Goal: Task Accomplishment & Management: Use online tool/utility

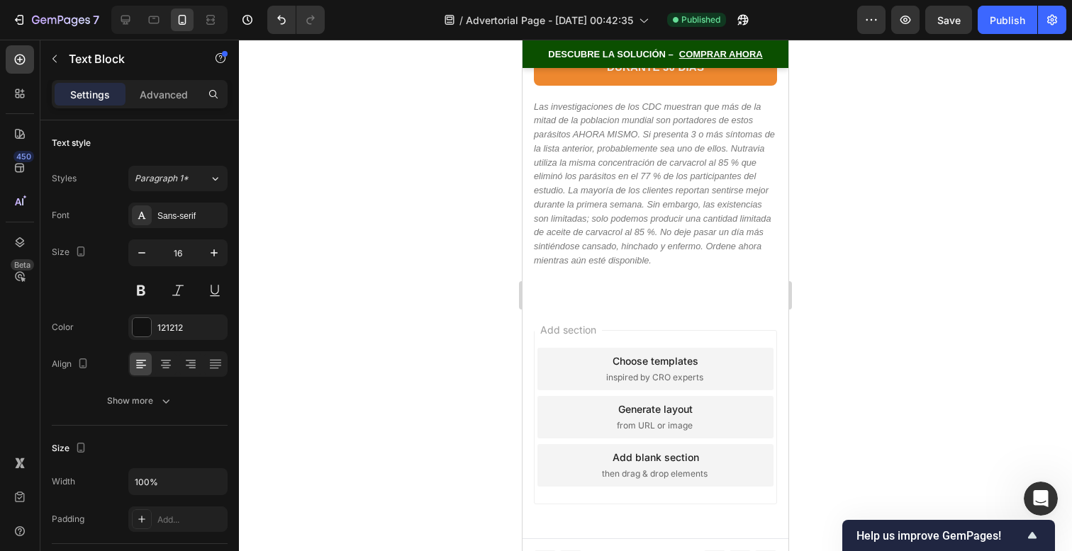
scroll to position [12126, 0]
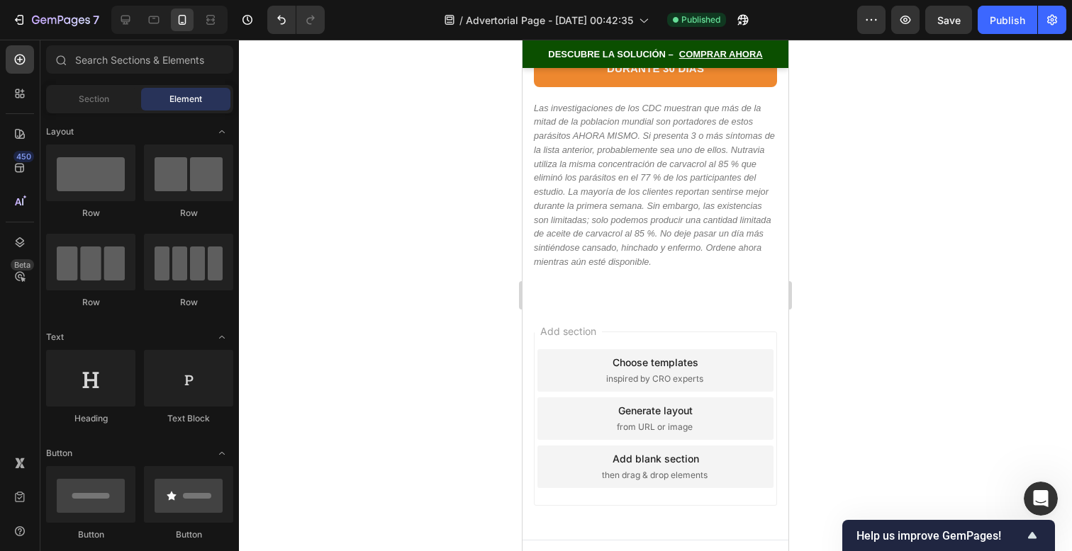
click at [632, 303] on div "Add section Choose templates inspired by CRO experts Generate layout from URL o…" at bounding box center [655, 421] width 266 height 237
click at [646, 247] on em "Las investigaciones de los CDC muestran que más de la mitad de la poblacion mun…" at bounding box center [654, 185] width 241 height 164
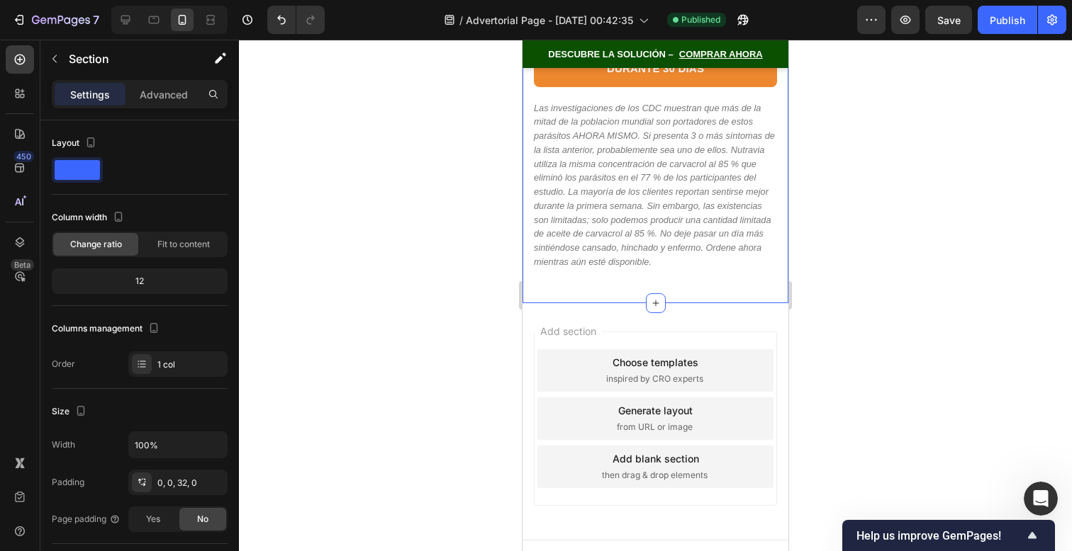
click at [685, 249] on p "Las investigaciones de los CDC muestran que más de la mitad de la poblacion mun…" at bounding box center [655, 185] width 243 height 168
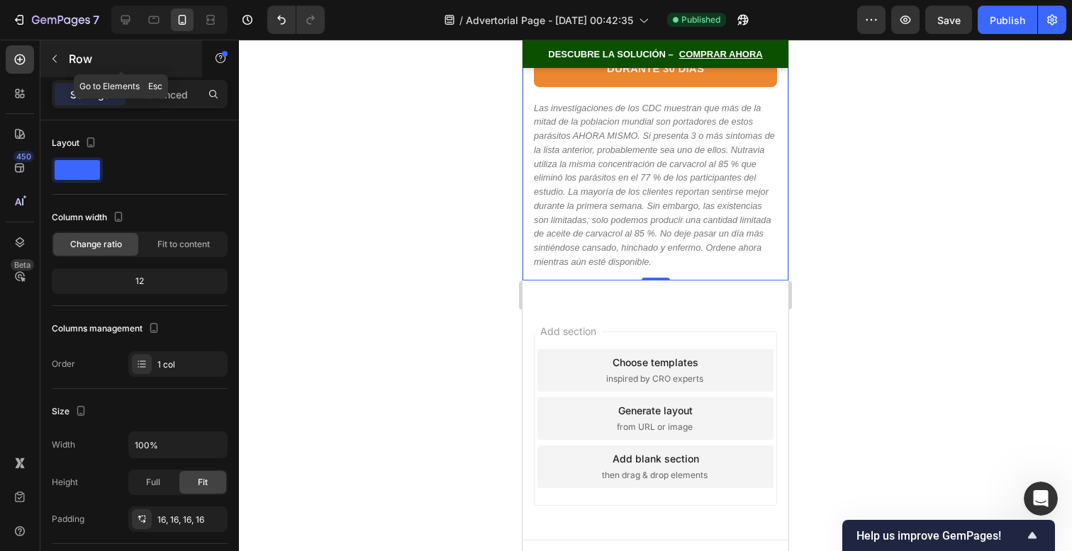
click at [58, 66] on button "button" at bounding box center [54, 58] width 23 height 23
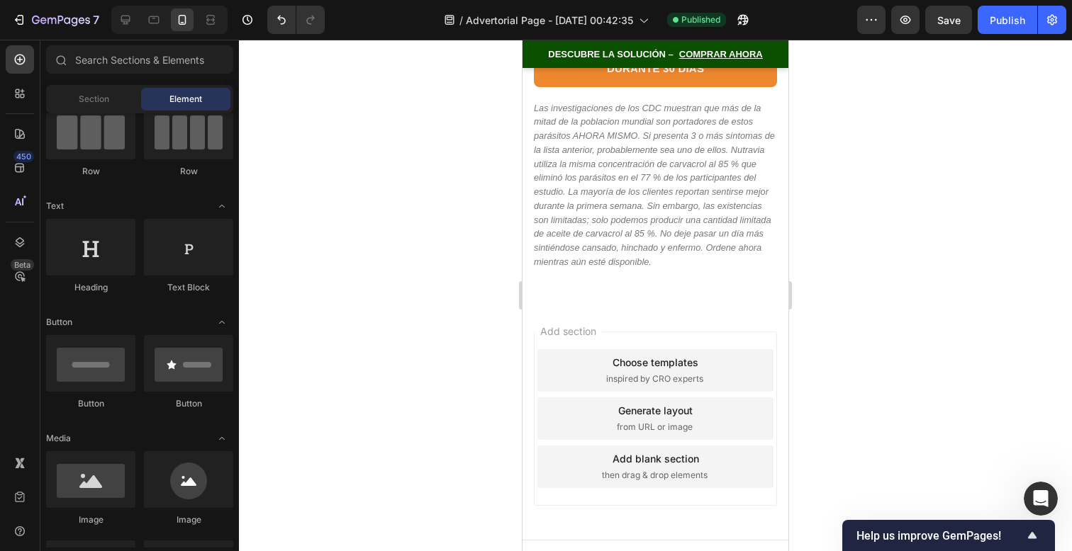
scroll to position [0, 0]
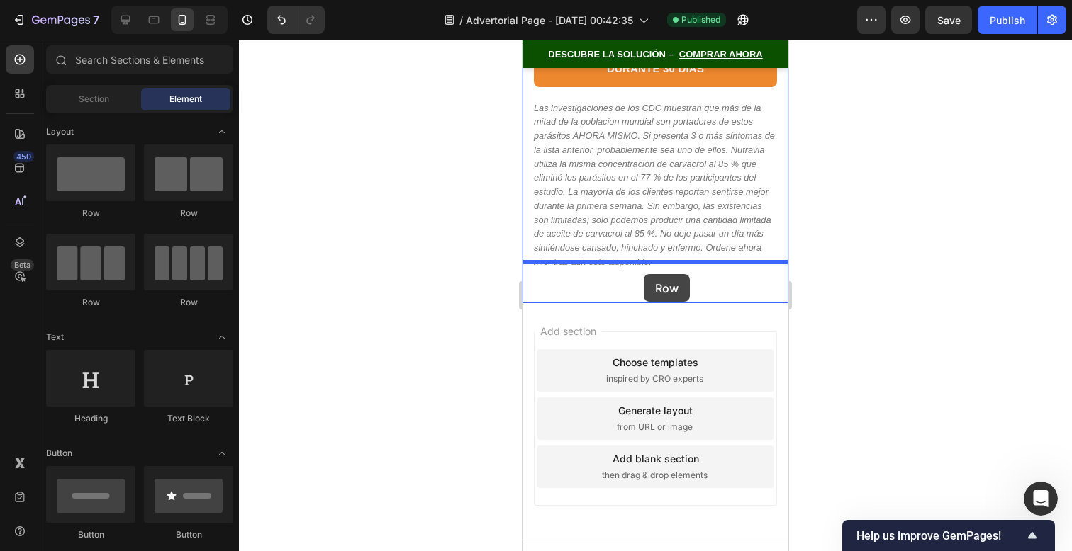
drag, startPoint x: 633, startPoint y: 224, endPoint x: 643, endPoint y: 274, distance: 51.4
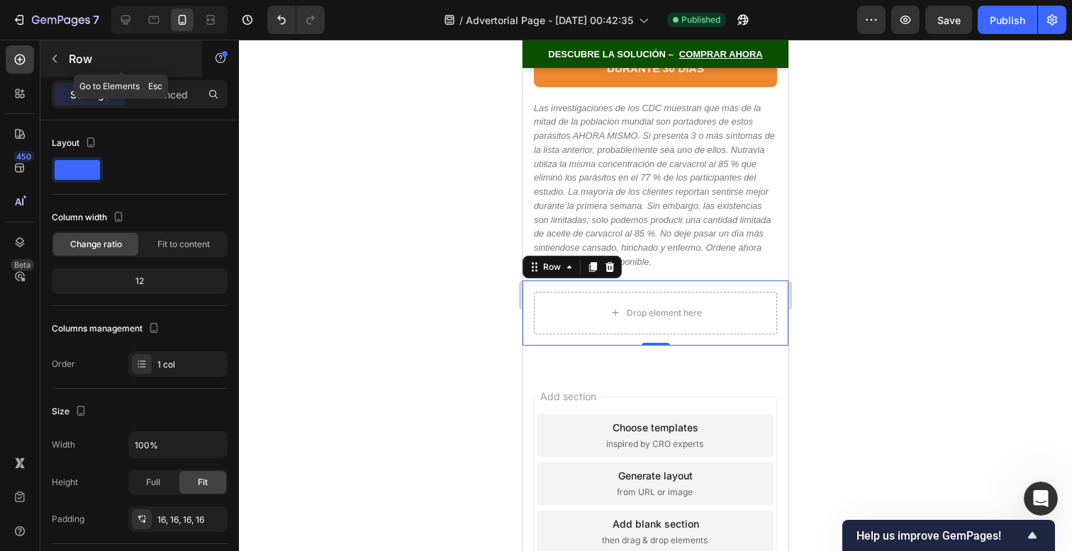
click at [57, 57] on icon "button" at bounding box center [54, 58] width 11 height 11
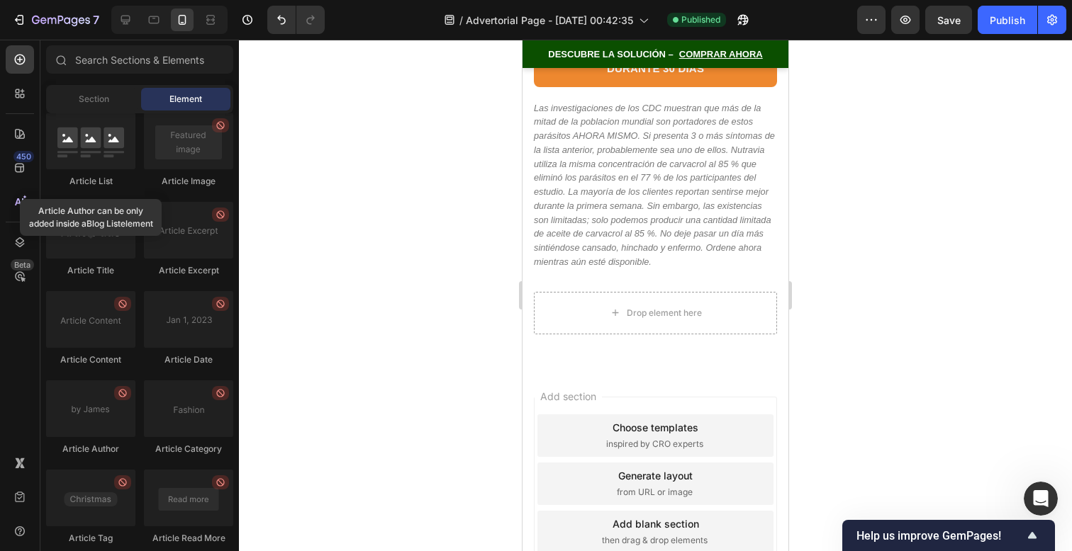
scroll to position [3766, 0]
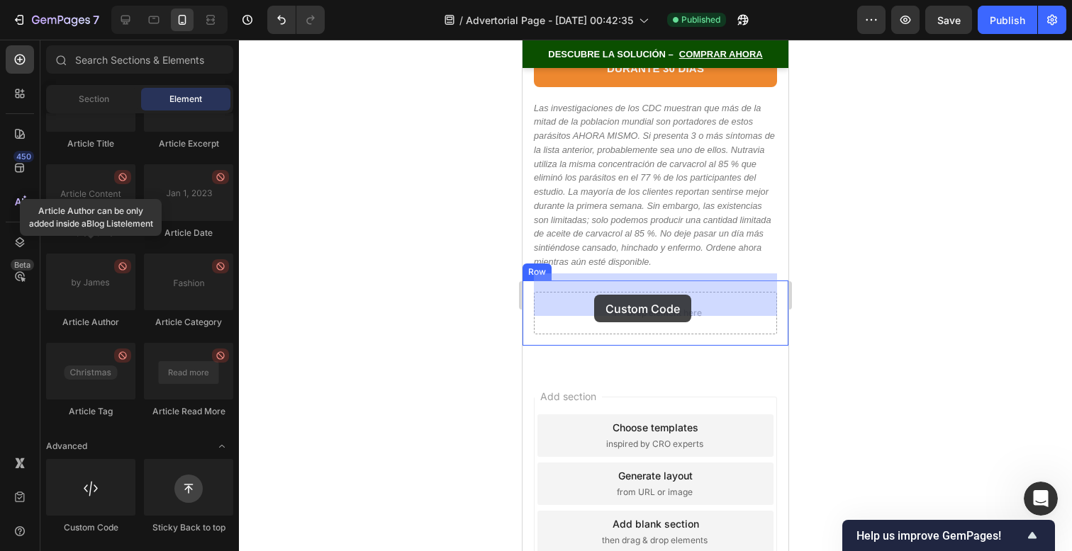
drag, startPoint x: 645, startPoint y: 538, endPoint x: 594, endPoint y: 295, distance: 248.4
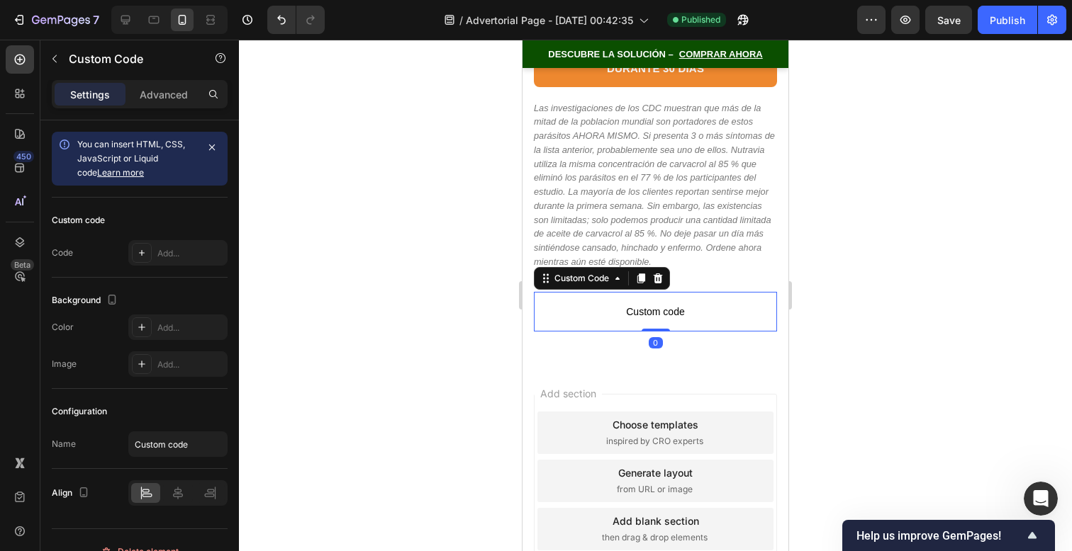
click at [593, 303] on span "Custom code" at bounding box center [655, 311] width 243 height 17
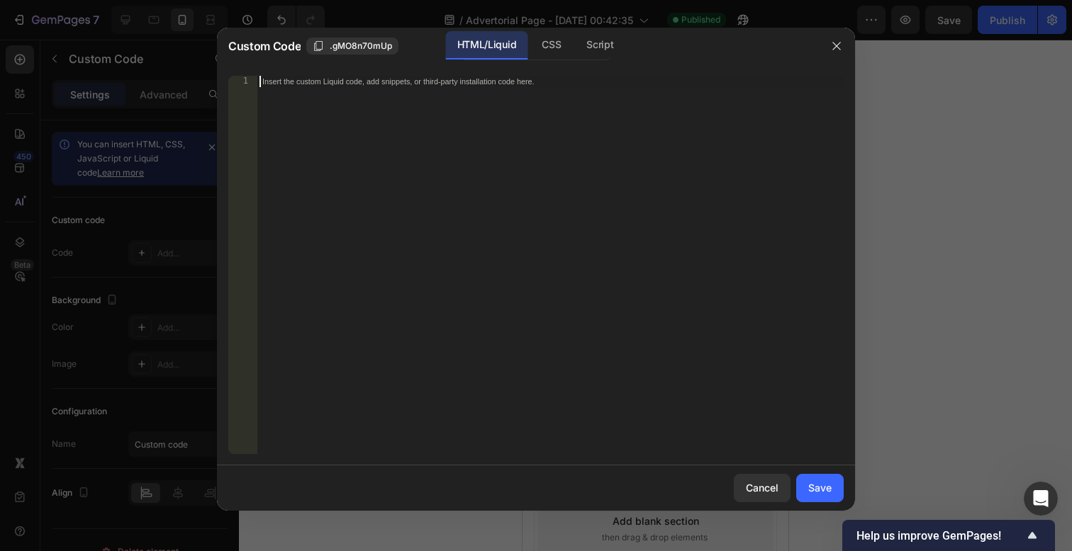
click at [539, 333] on div "Insert the custom Liquid code, add snippets, or third-party installation code h…" at bounding box center [550, 276] width 587 height 401
paste textarea "</section>"
type textarea "</section>"
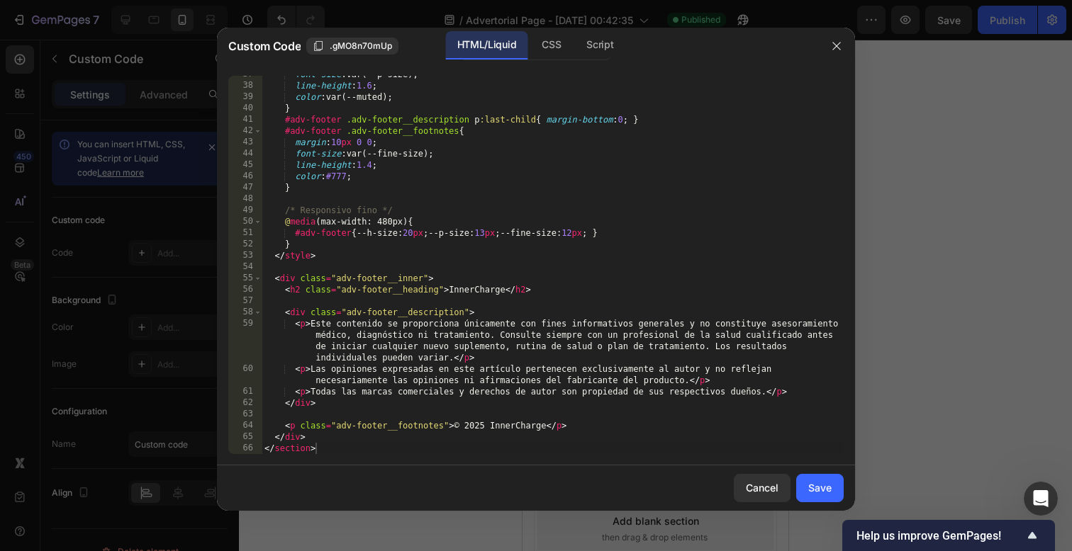
click at [822, 512] on div "Custom Code .gMO8n70mUp HTML/Liquid CSS Script </section> 37 38 39 40 41 42 43 …" at bounding box center [536, 276] width 638 height 496
click at [822, 495] on button "Save" at bounding box center [819, 488] width 47 height 28
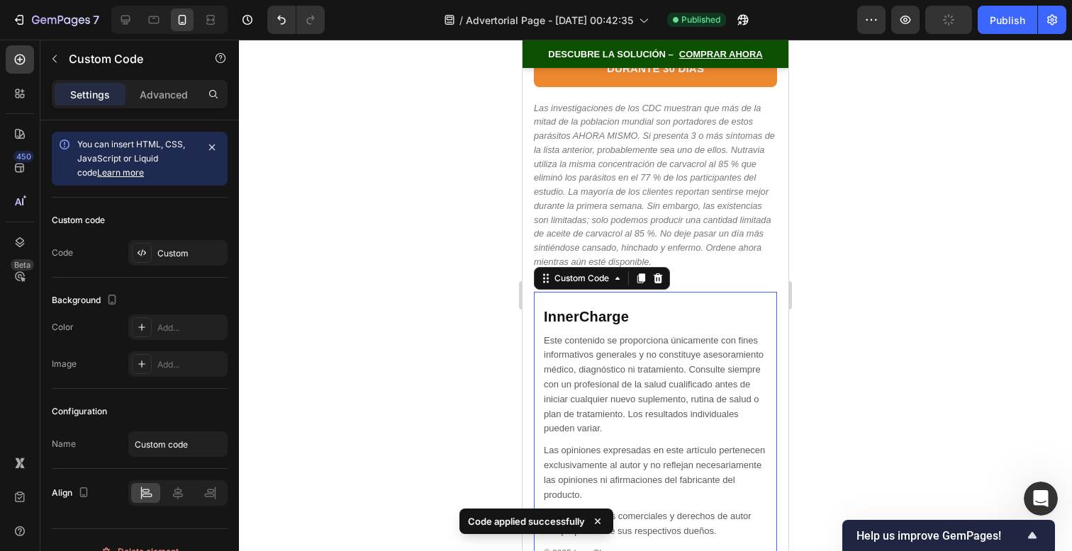
scroll to position [12437, 0]
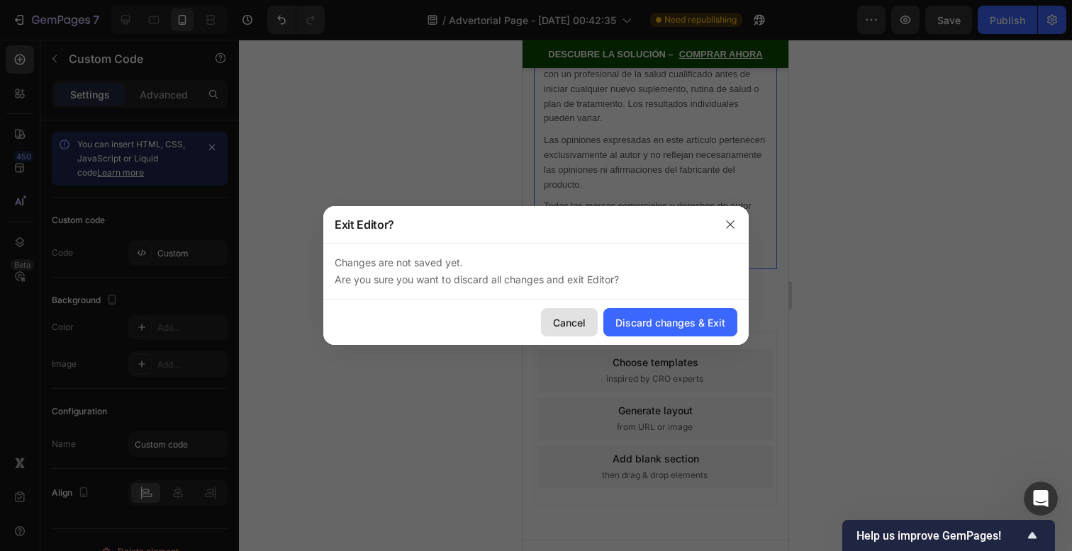
click at [581, 320] on div "Cancel" at bounding box center [569, 322] width 33 height 15
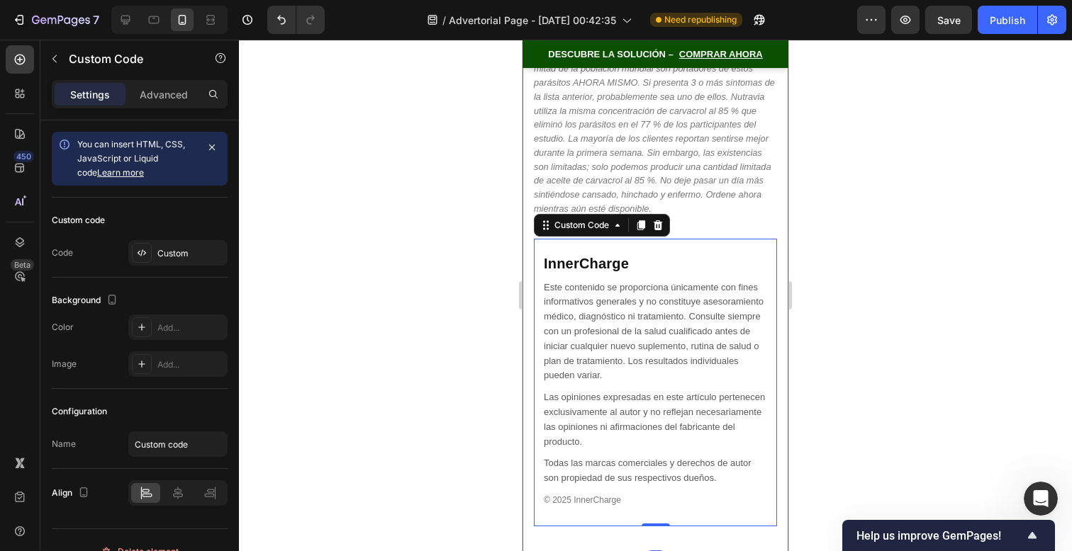
scroll to position [12171, 0]
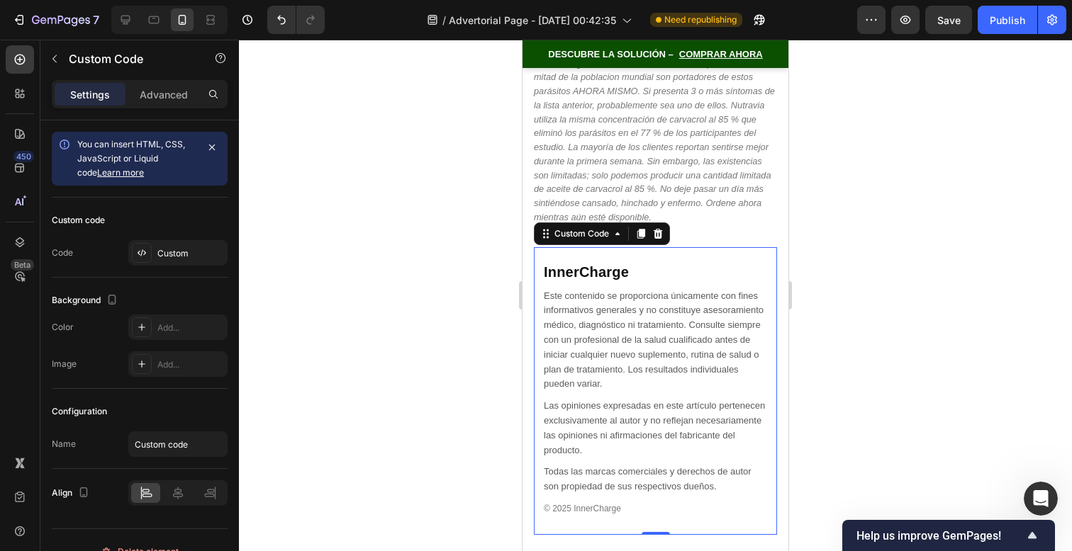
click at [803, 246] on div at bounding box center [655, 296] width 833 height 512
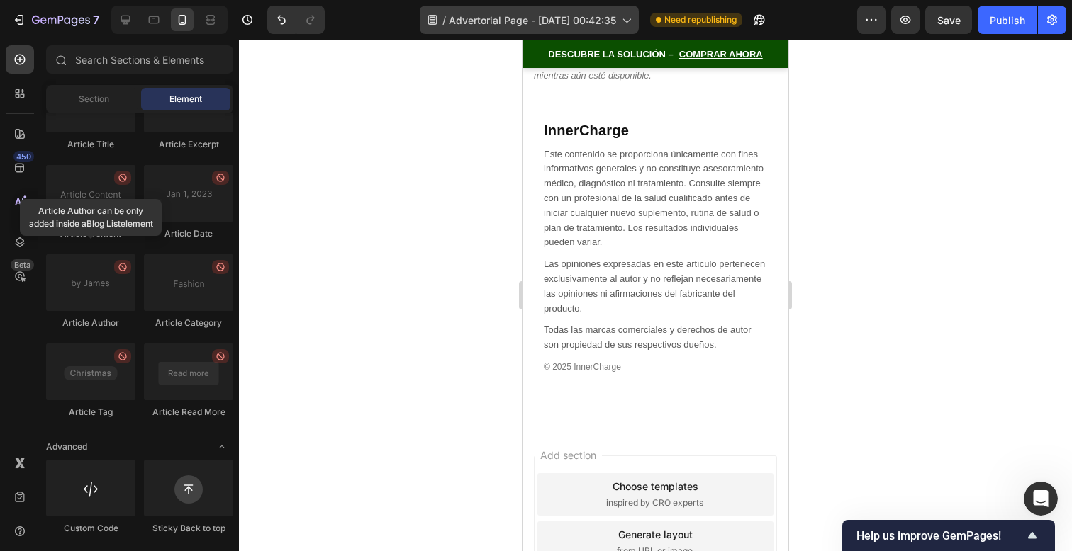
scroll to position [12265, 0]
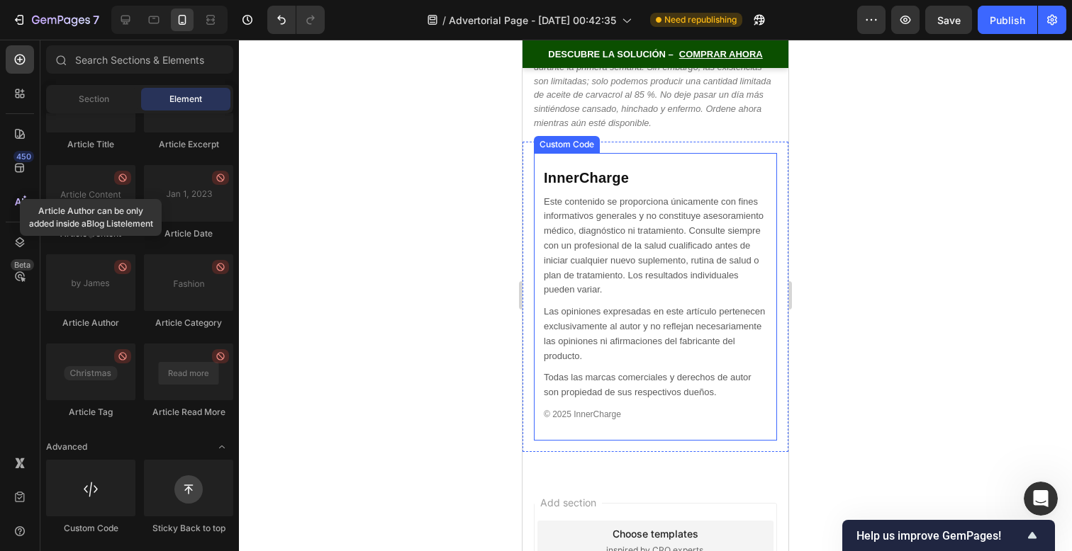
click at [694, 305] on p "Las opiniones expresadas en este artículo pertenecen exclusivamente al autor y …" at bounding box center [655, 334] width 223 height 59
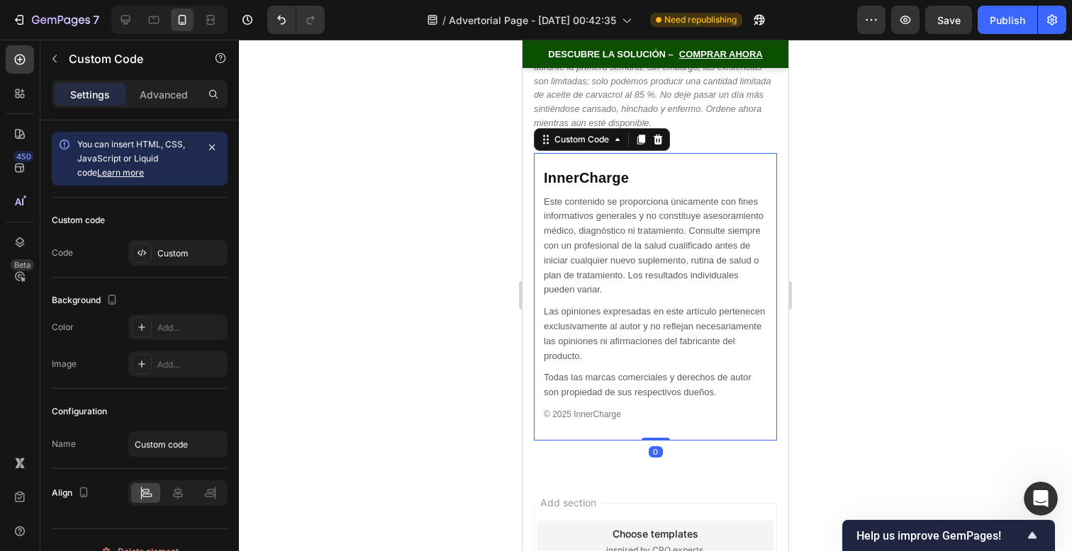
click at [665, 227] on p "Este contenido se proporciona únicamente con fines informativos generales y no …" at bounding box center [655, 246] width 223 height 103
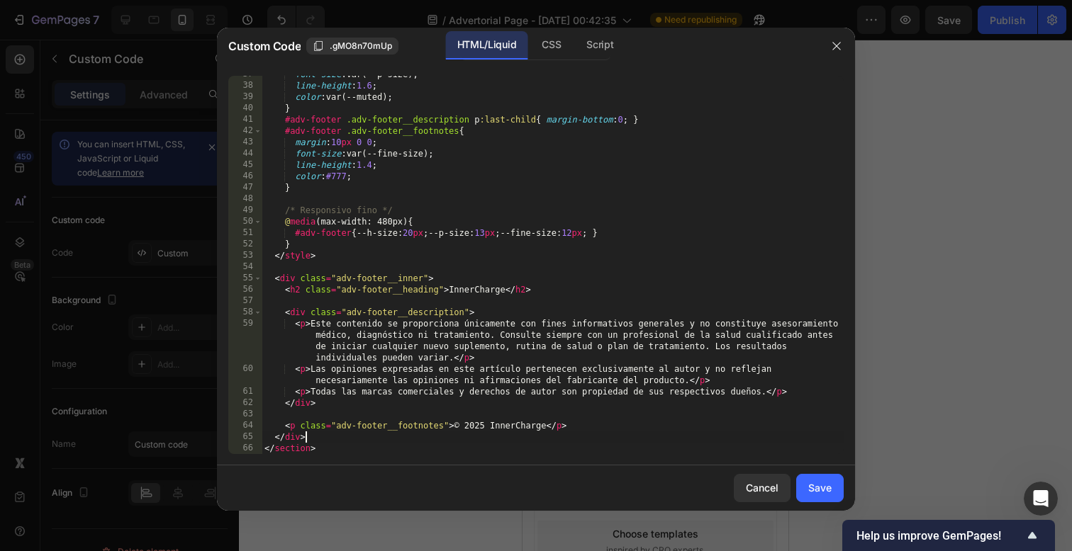
scroll to position [0, 0]
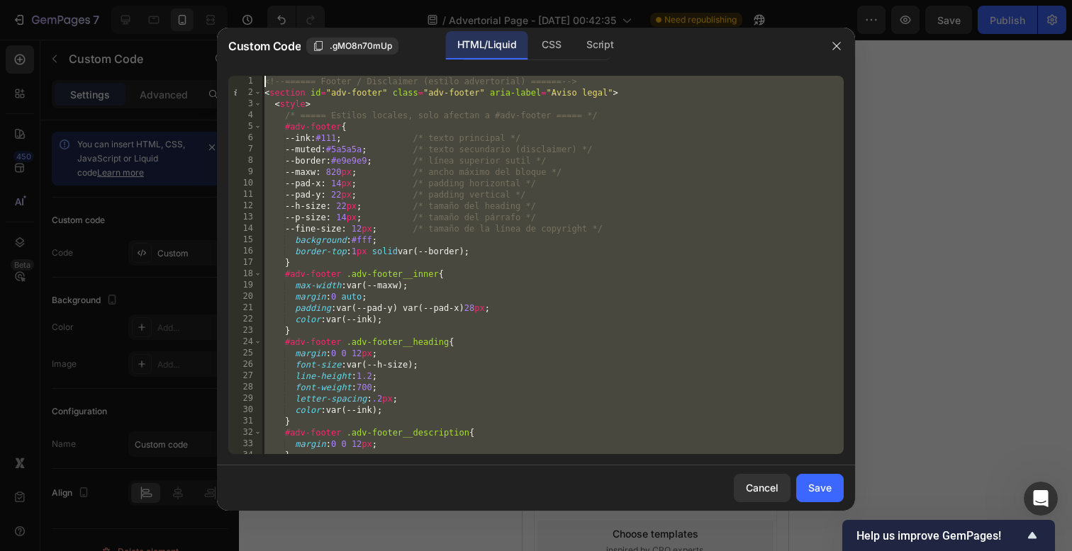
drag, startPoint x: 578, startPoint y: 442, endPoint x: 584, endPoint y: -223, distance: 664.8
click at [584, 0] on html "7 / Advertorial Page - [DATE] 00:42:35 Need republishing Preview Save Publish 4…" at bounding box center [536, 0] width 1072 height 0
type textarea "<!-- ====== Footer / Disclaimer (estilo advertorial) ====== --> <section id="ad…"
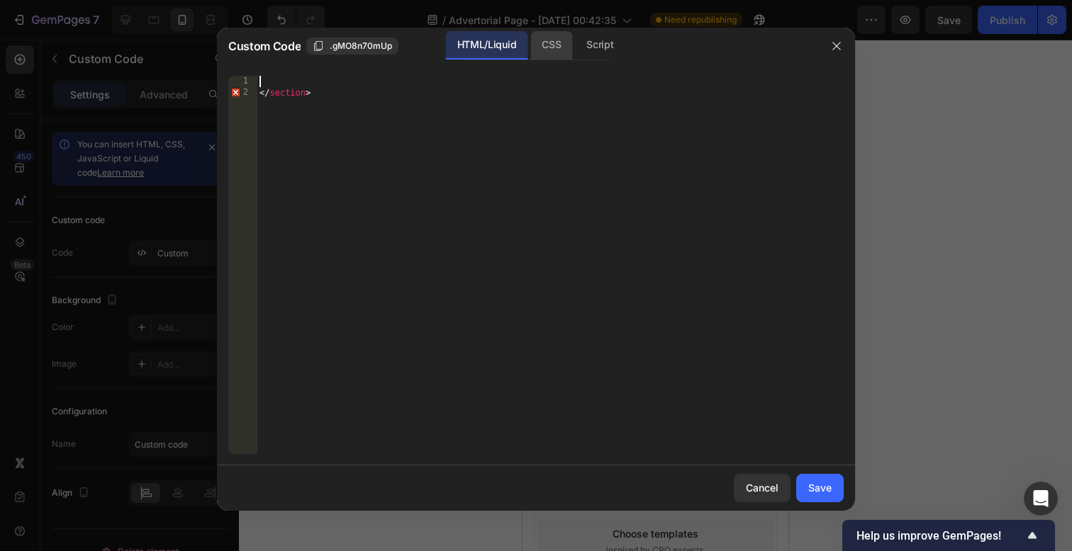
click at [549, 48] on div "CSS" at bounding box center [551, 45] width 42 height 28
click at [505, 54] on div "HTML/Liquid" at bounding box center [486, 45] width 81 height 28
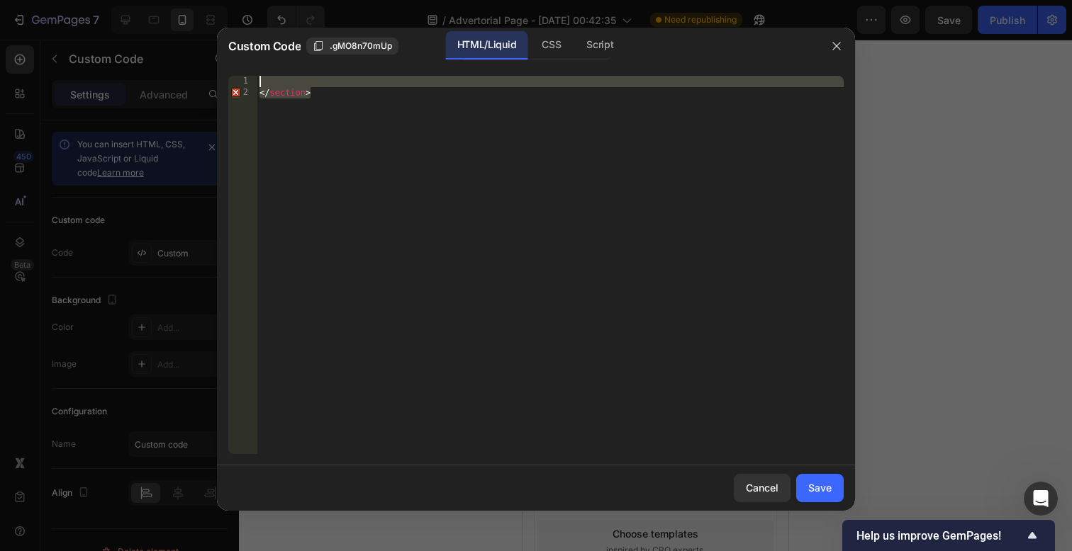
drag, startPoint x: 508, startPoint y: 138, endPoint x: 532, endPoint y: -30, distance: 169.7
click at [532, 0] on html "7 / Advertorial Page - [DATE] 00:42:35 Need republishing Preview Save Publish 4…" at bounding box center [536, 0] width 1072 height 0
type textarea "</section>"
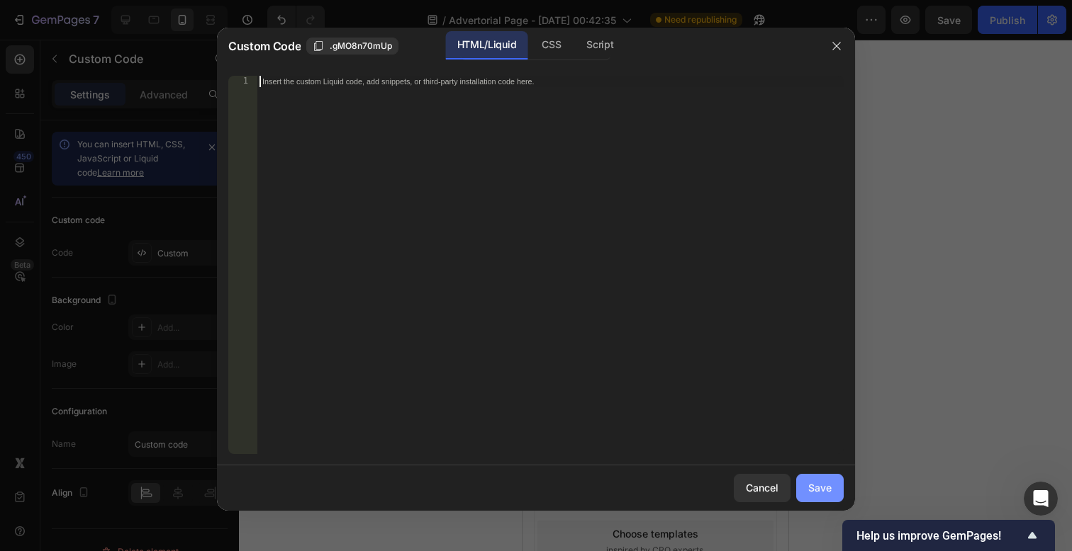
click at [817, 488] on div "Save" at bounding box center [819, 487] width 23 height 15
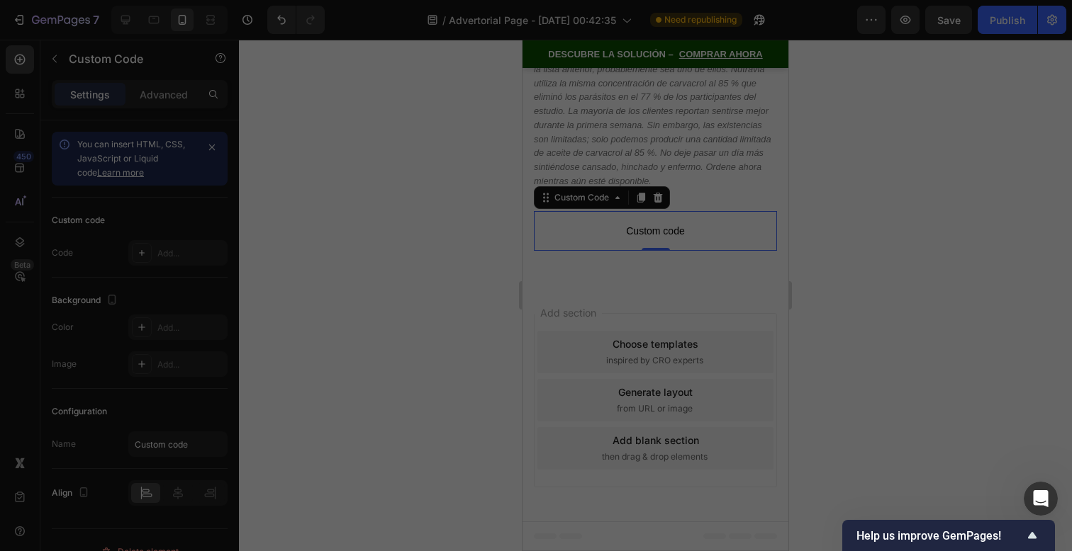
scroll to position [12188, 0]
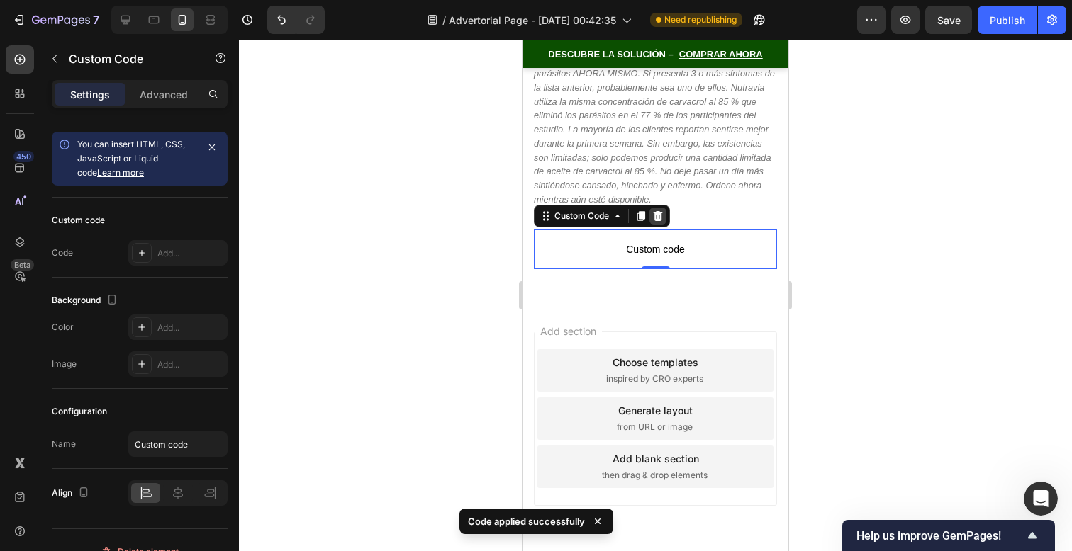
click at [656, 210] on icon at bounding box center [657, 215] width 11 height 11
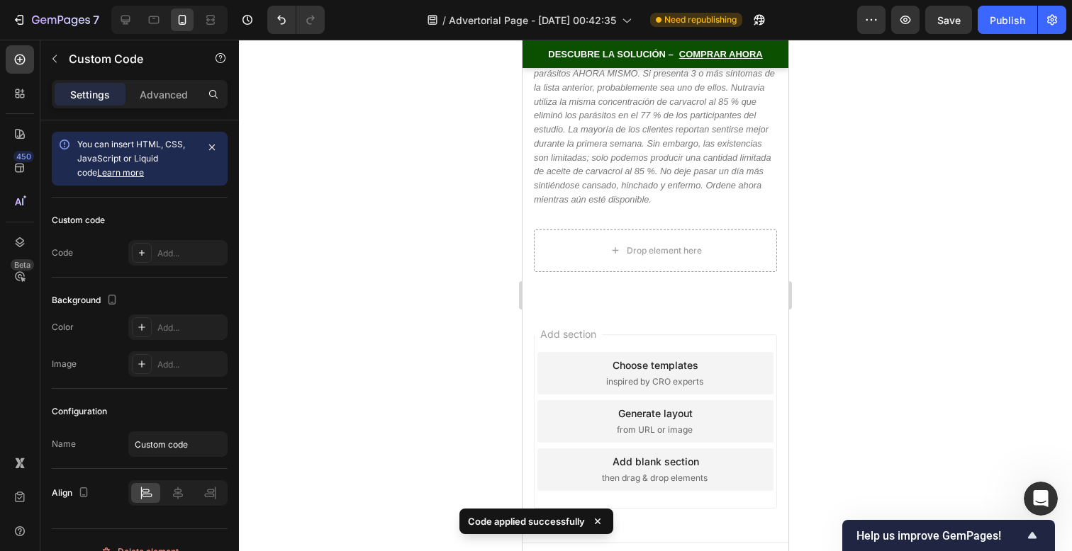
scroll to position [12191, 0]
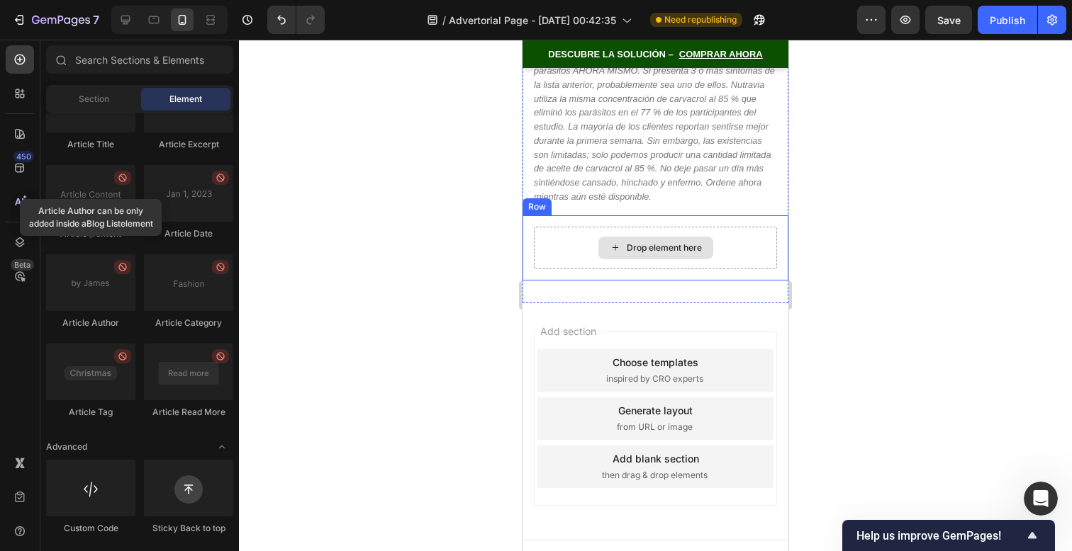
click at [534, 227] on div "Drop element here" at bounding box center [655, 248] width 243 height 43
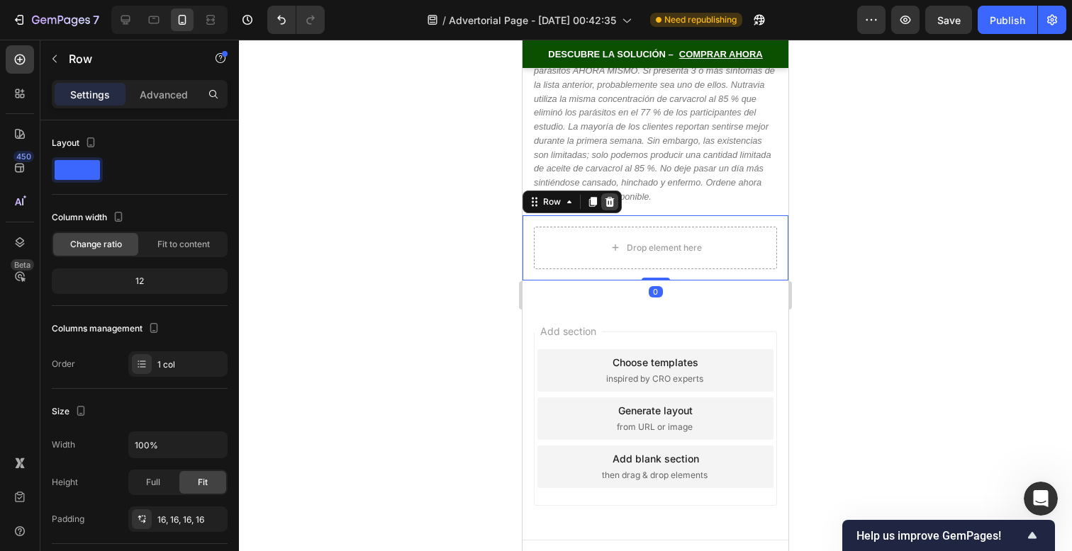
click at [612, 196] on icon at bounding box center [609, 201] width 9 height 10
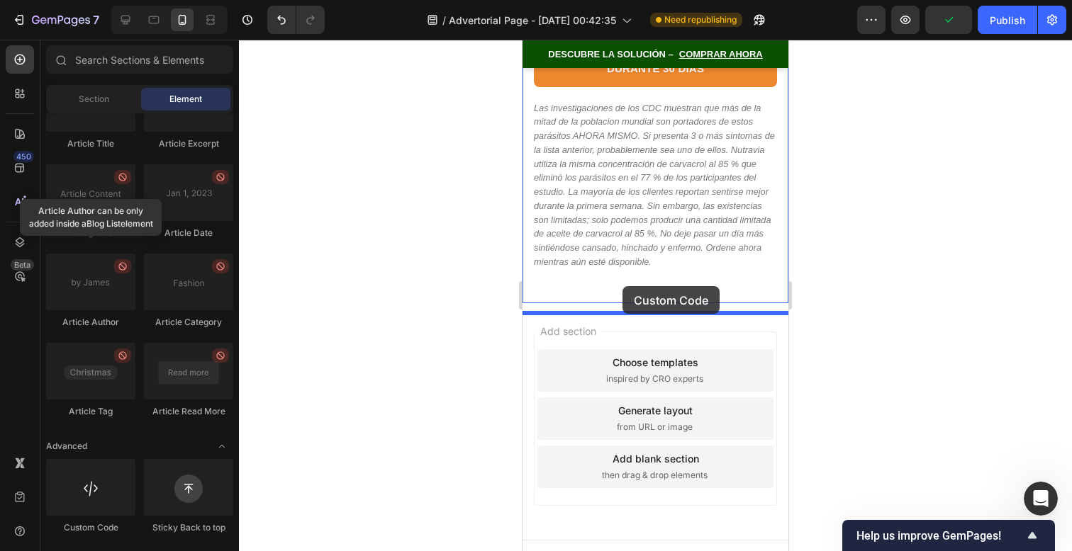
drag, startPoint x: 646, startPoint y: 535, endPoint x: 622, endPoint y: 286, distance: 249.9
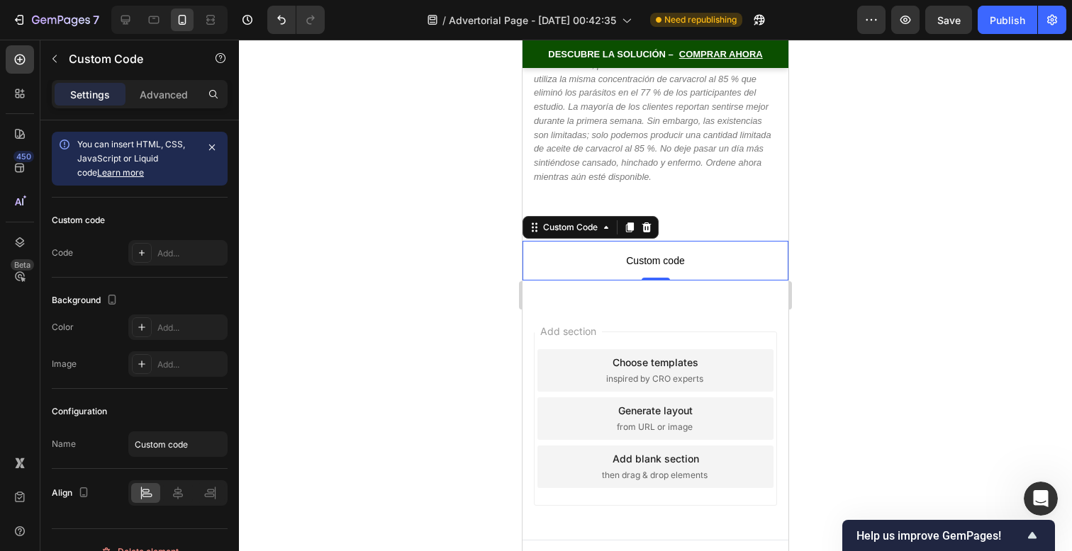
click at [861, 274] on div at bounding box center [655, 296] width 833 height 512
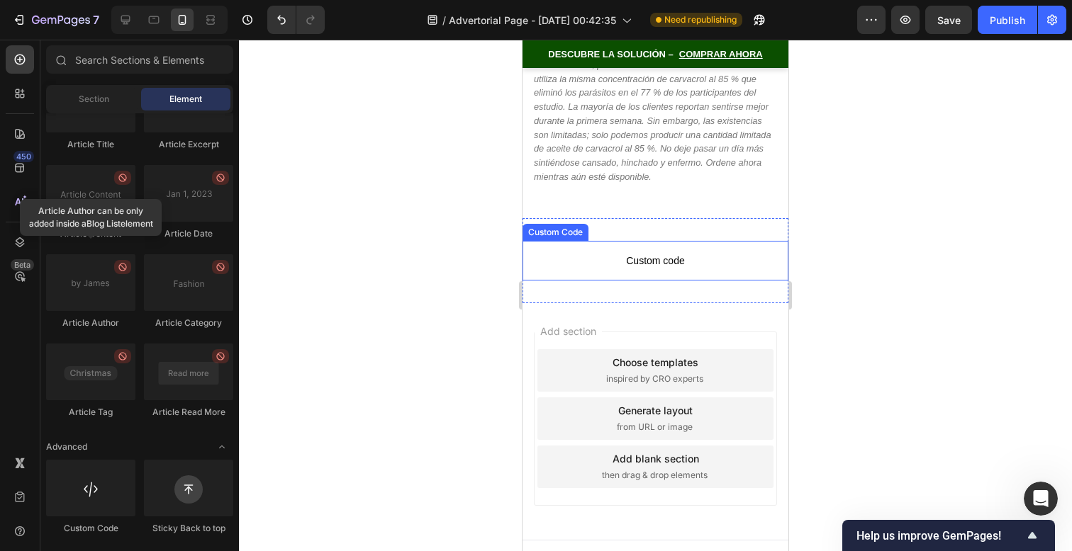
click at [607, 252] on span "Custom code" at bounding box center [655, 260] width 266 height 17
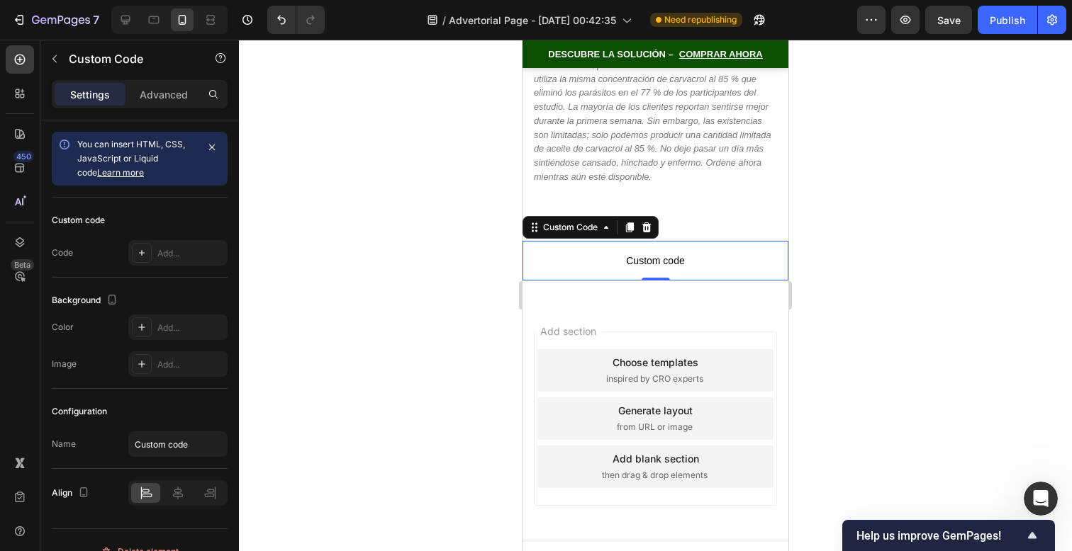
click at [607, 252] on span "Custom code" at bounding box center [655, 260] width 266 height 17
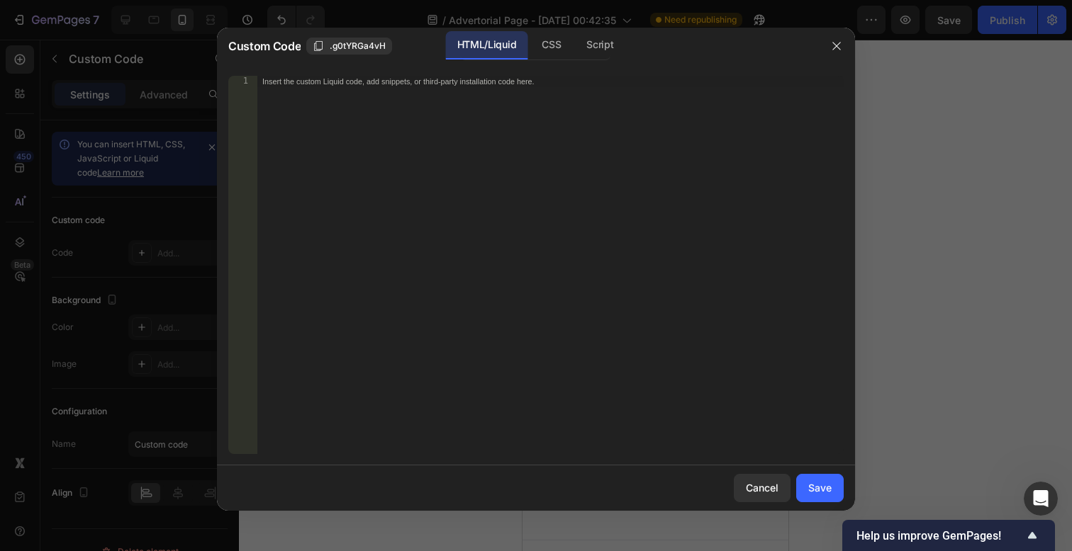
click at [501, 237] on div "Insert the custom Liquid code, add snippets, or third-party installation code h…" at bounding box center [550, 276] width 587 height 401
paste textarea "</section>"
type textarea "</section>"
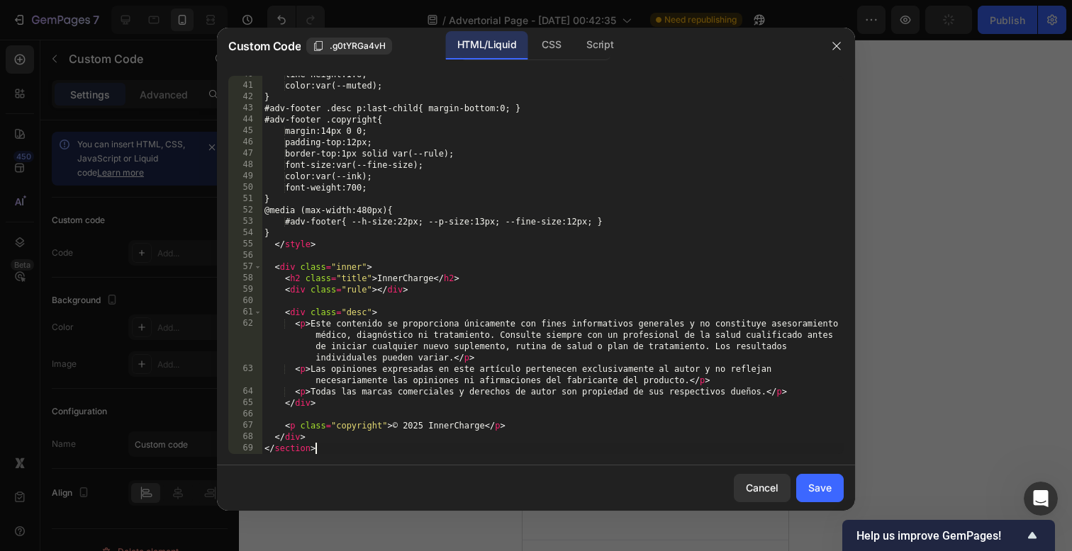
scroll to position [449, 0]
click at [806, 479] on button "Save" at bounding box center [819, 488] width 47 height 28
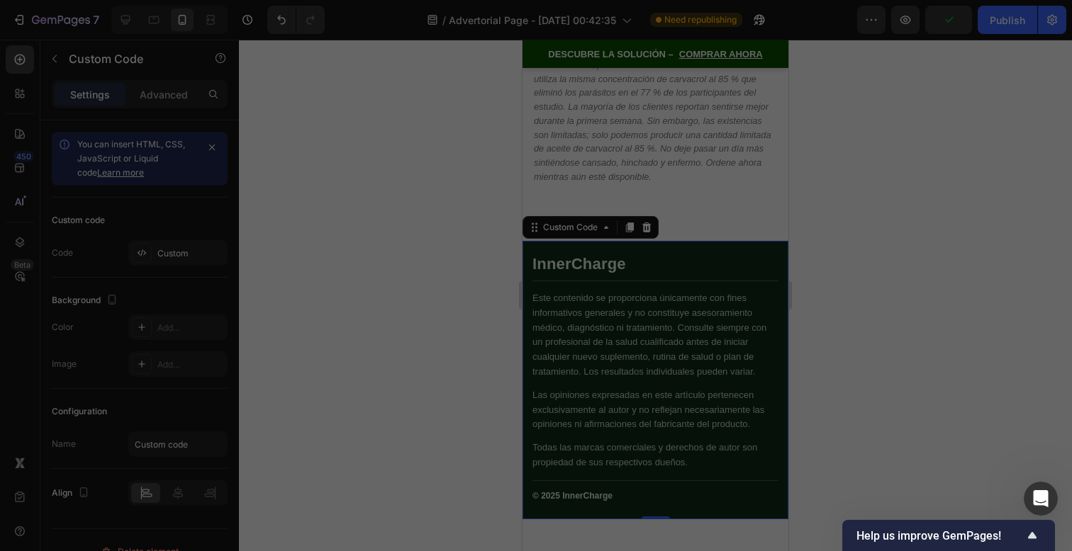
scroll to position [12265, 0]
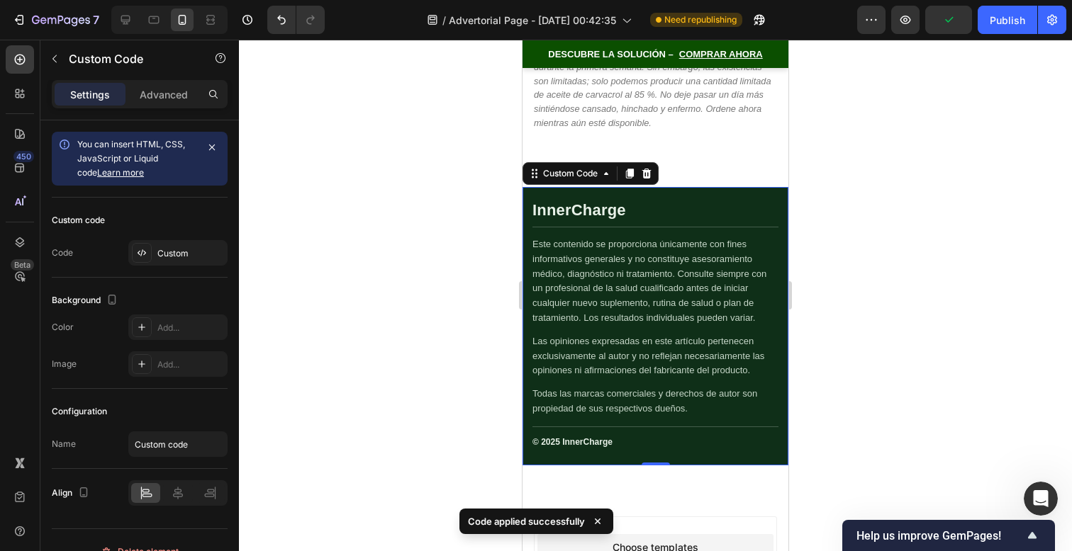
click at [837, 362] on div at bounding box center [655, 296] width 833 height 512
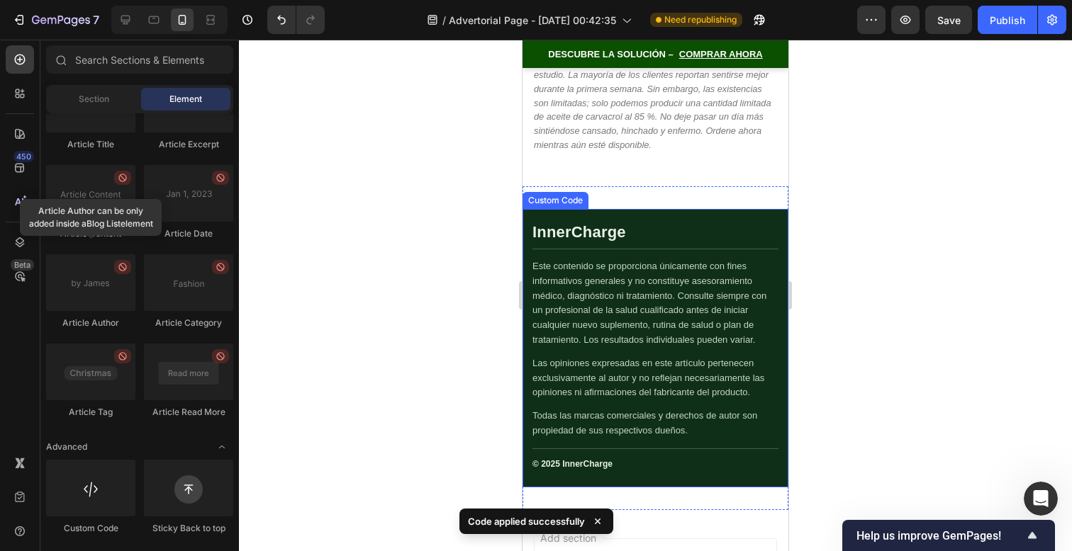
scroll to position [12244, 0]
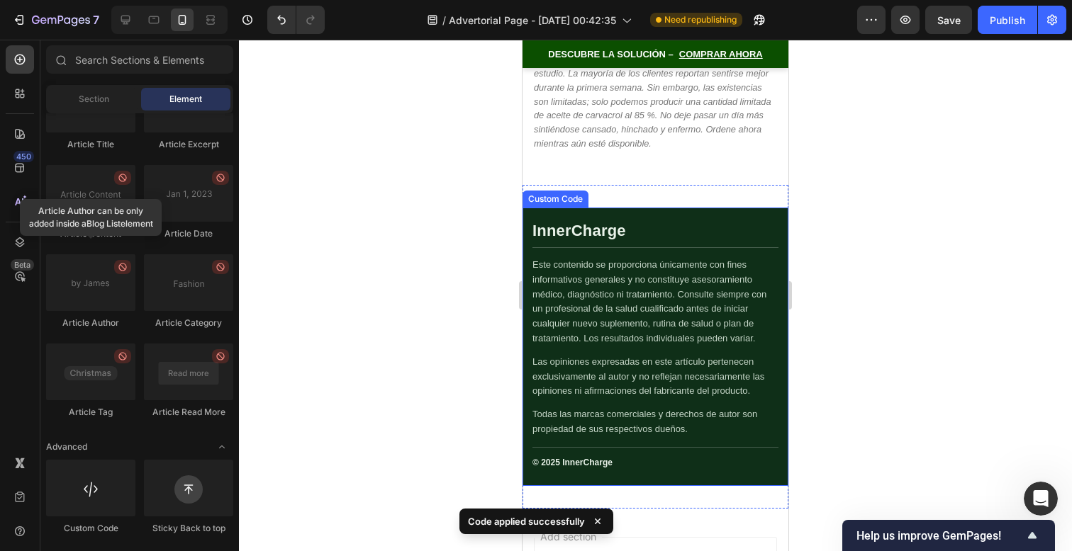
click at [734, 359] on p "Las opiniones expresadas en este artículo pertenecen exclusivamente al autor y …" at bounding box center [655, 377] width 246 height 44
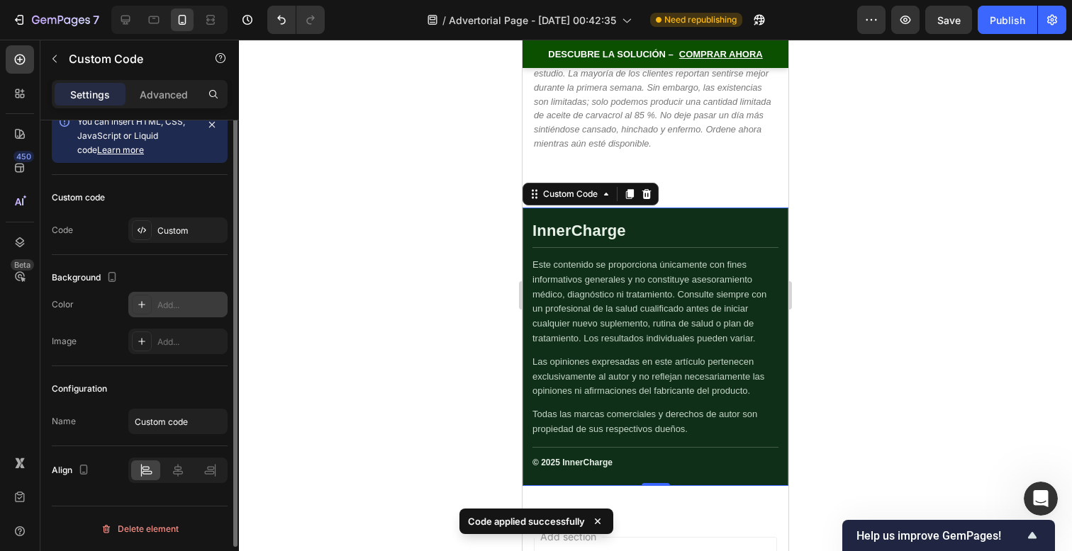
scroll to position [0, 0]
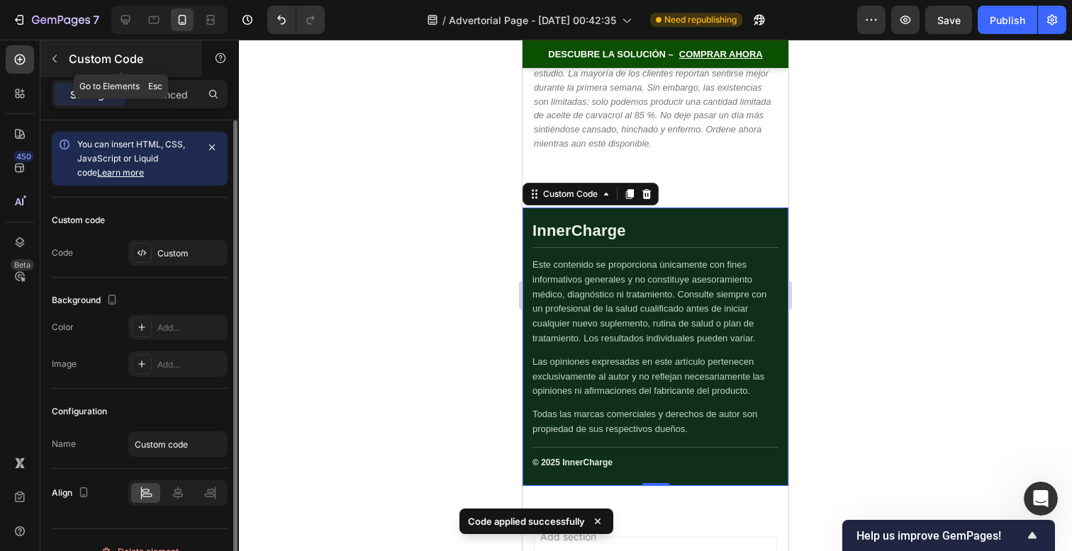
click at [166, 74] on div "Custom Code" at bounding box center [121, 58] width 162 height 37
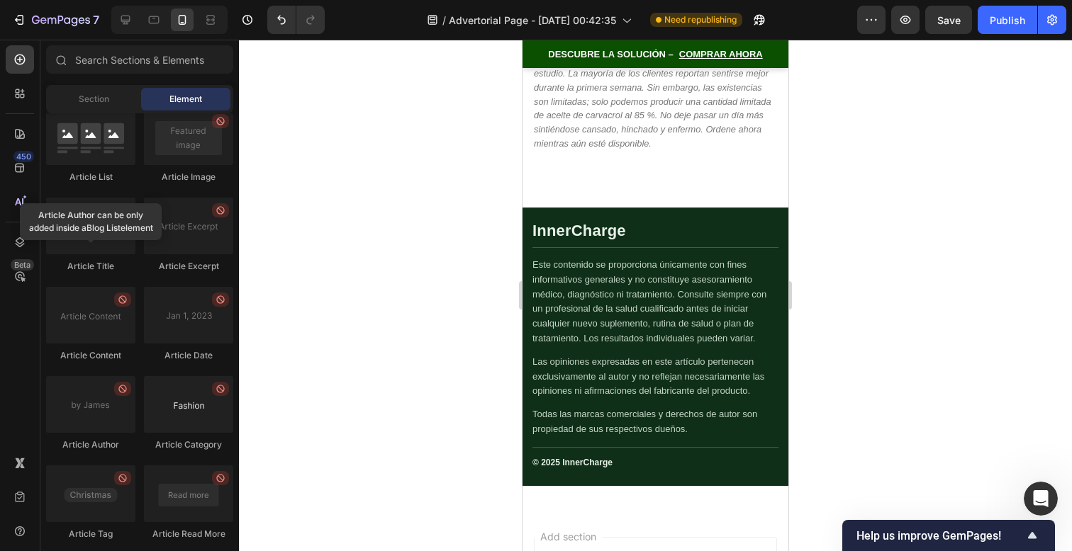
scroll to position [3541, 0]
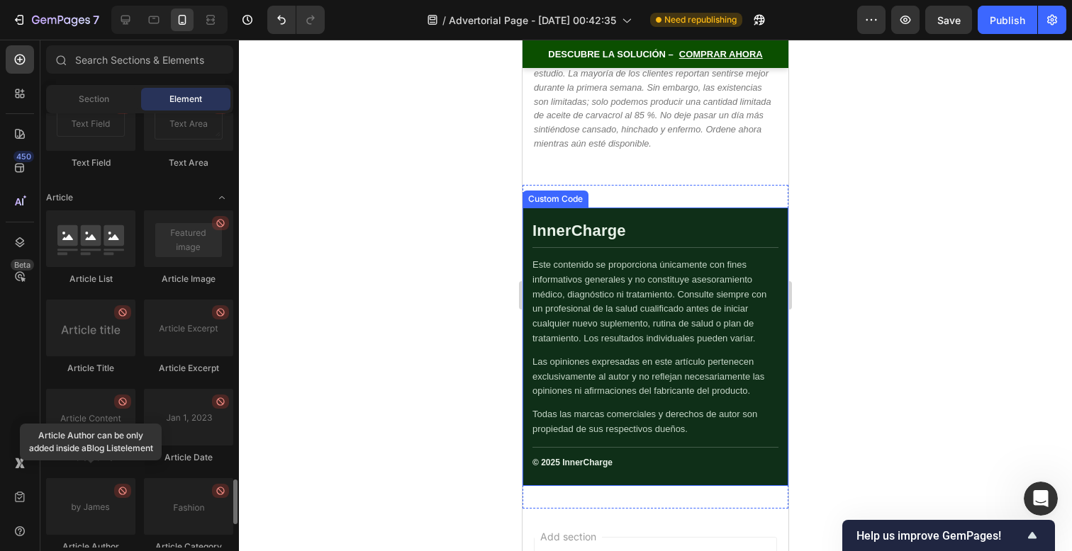
click at [583, 305] on p "Este contenido se proporciona únicamente con fines informativos generales y no …" at bounding box center [655, 302] width 246 height 89
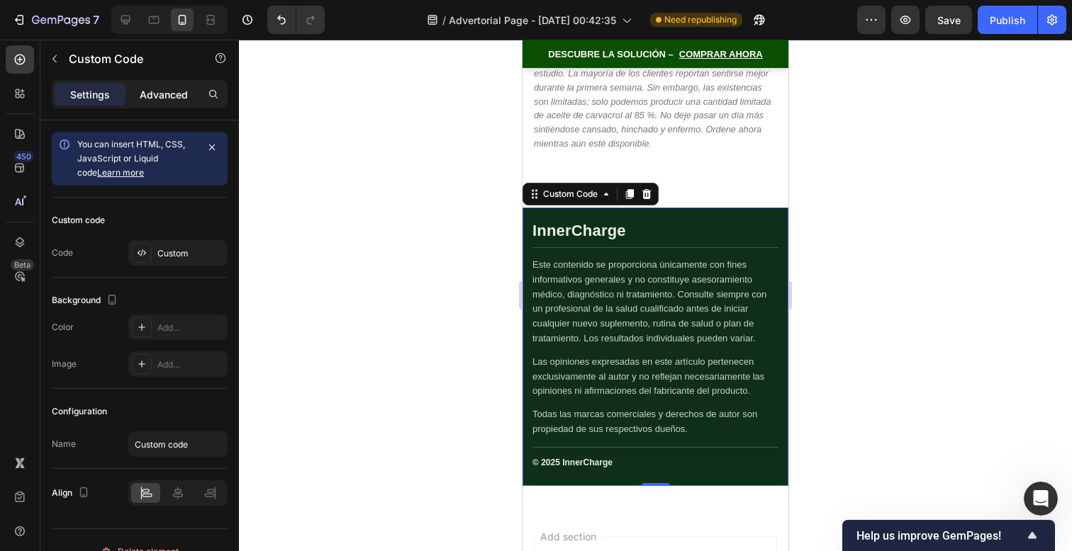
click at [162, 97] on p "Advanced" at bounding box center [164, 94] width 48 height 15
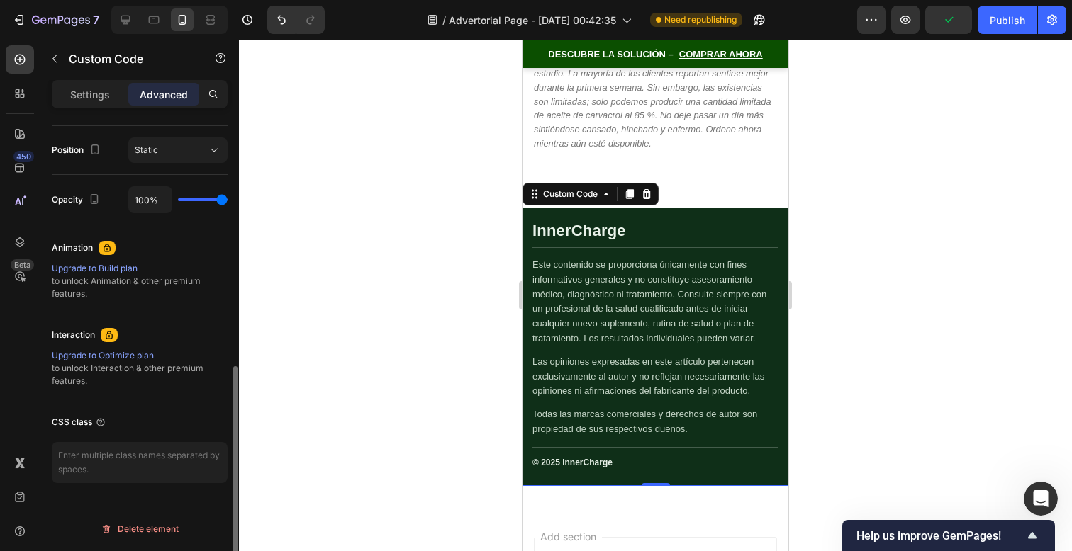
scroll to position [466, 0]
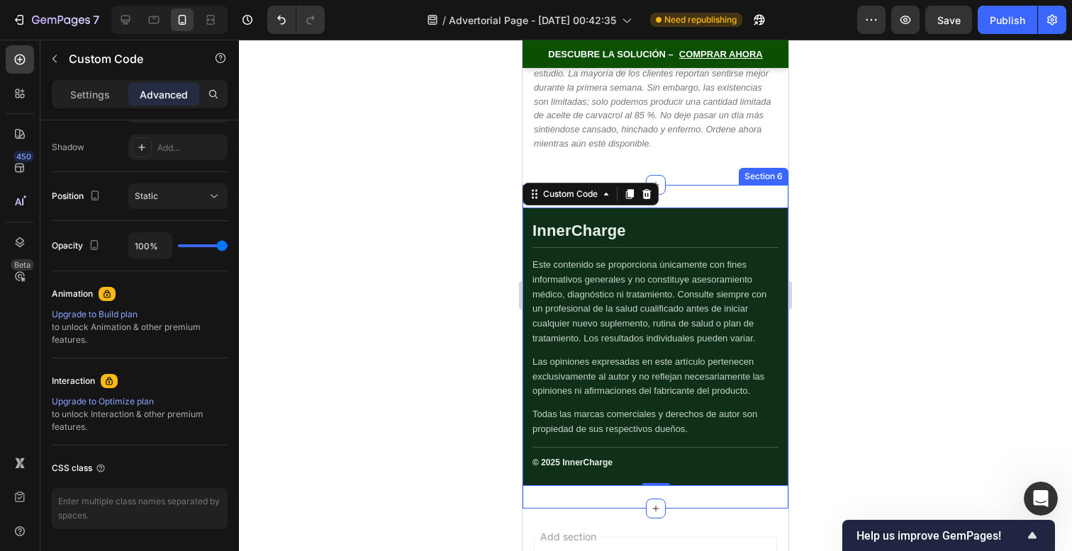
click at [779, 185] on div "InnerCharge Este contenido se proporciona únicamente con fines informativos gen…" at bounding box center [655, 347] width 266 height 324
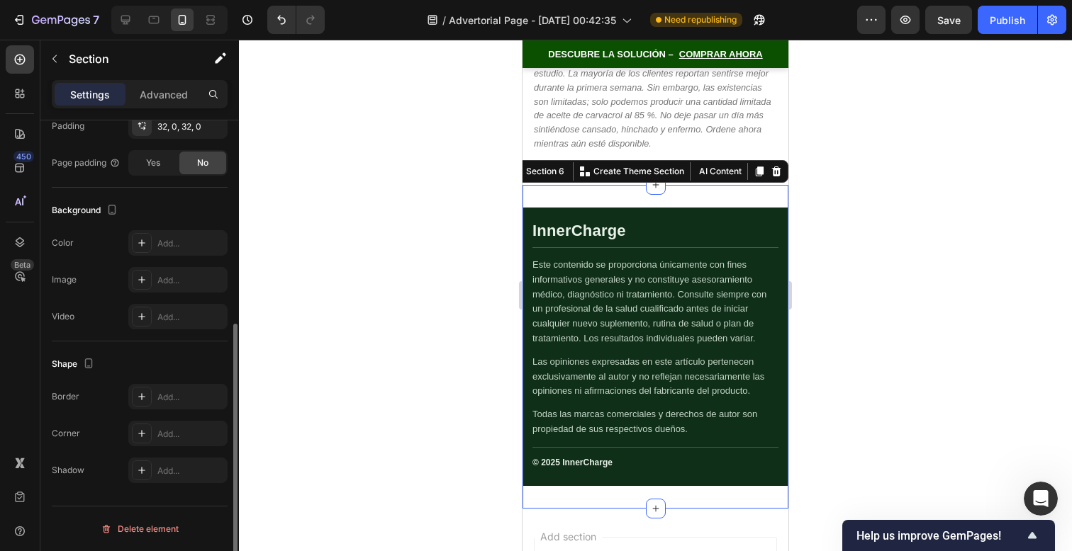
scroll to position [0, 0]
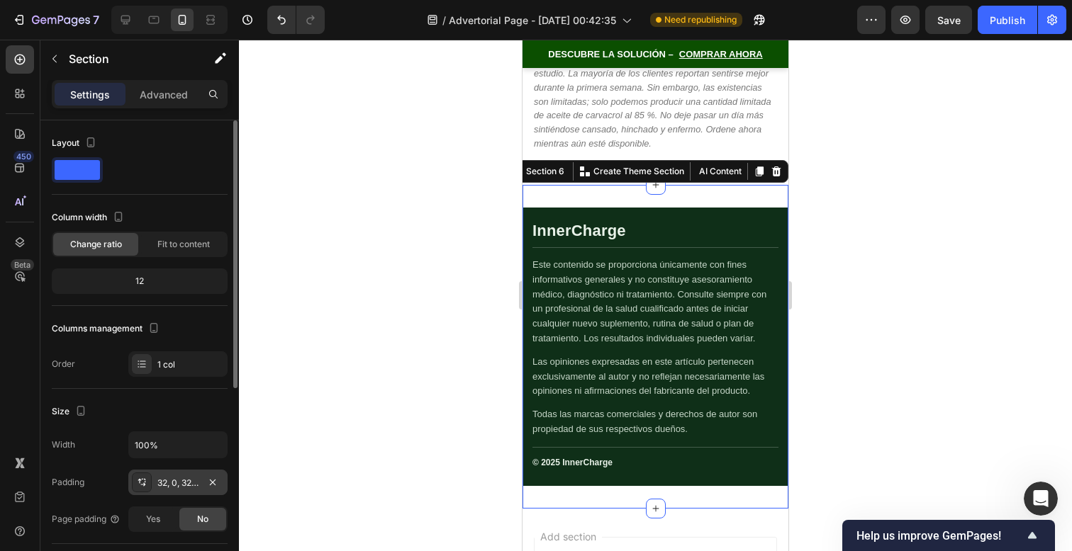
click at [189, 493] on div "32, 0, 32, 0" at bounding box center [177, 483] width 99 height 26
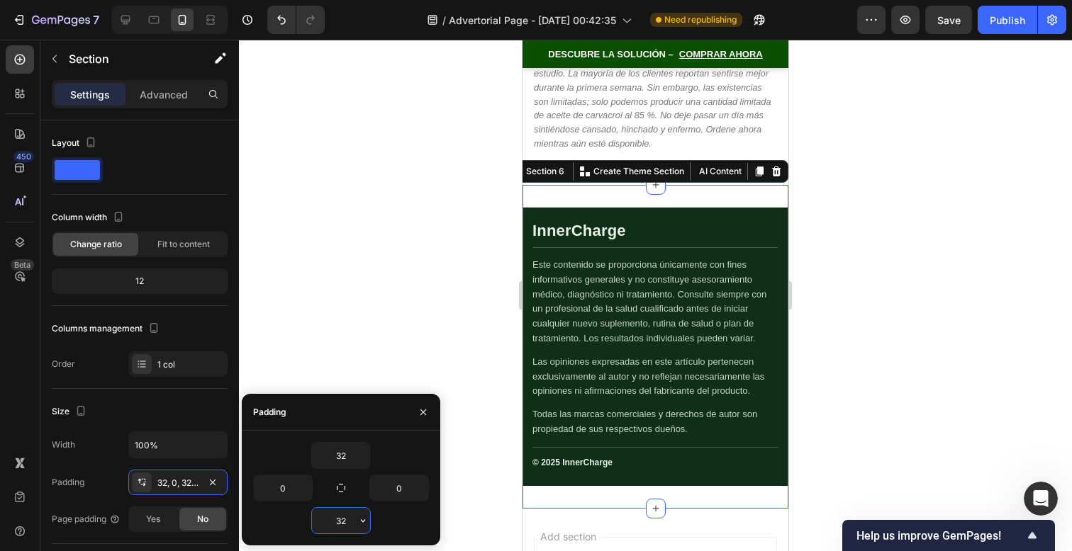
click at [337, 522] on input "32" at bounding box center [341, 521] width 58 height 26
type input "0"
click at [339, 455] on input "32" at bounding box center [341, 456] width 58 height 26
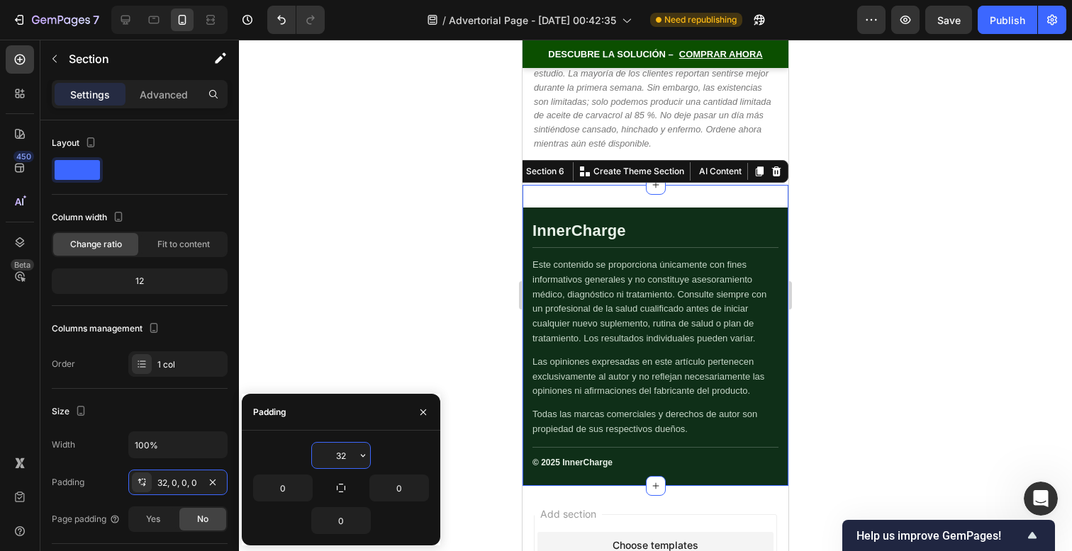
type input "02"
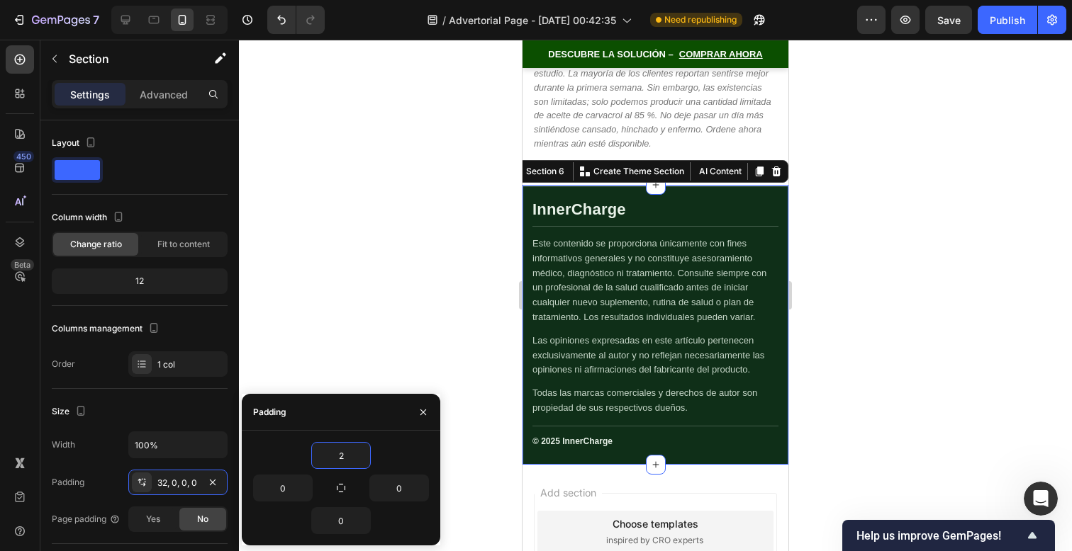
click at [933, 259] on div at bounding box center [655, 296] width 833 height 512
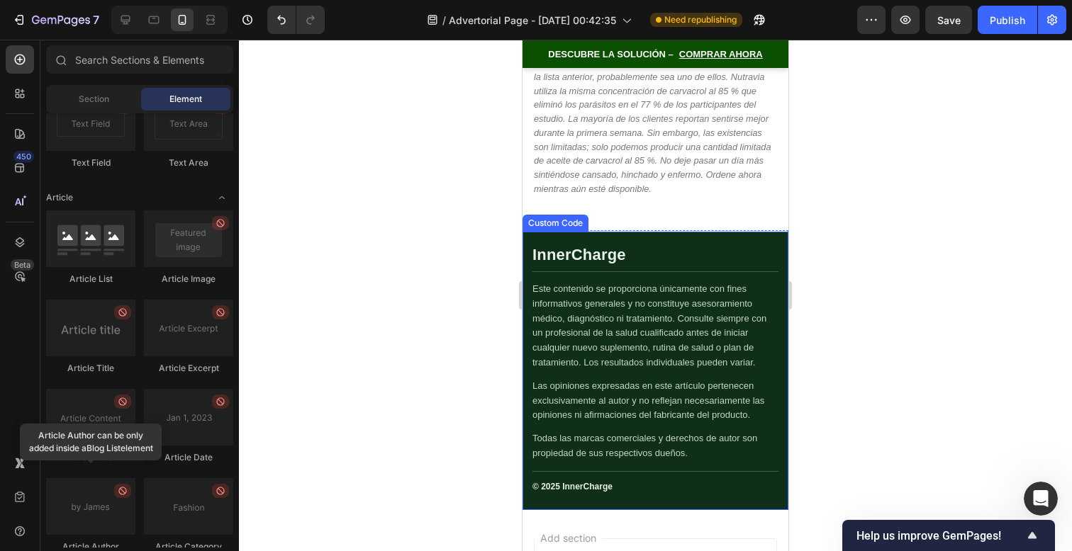
scroll to position [12174, 0]
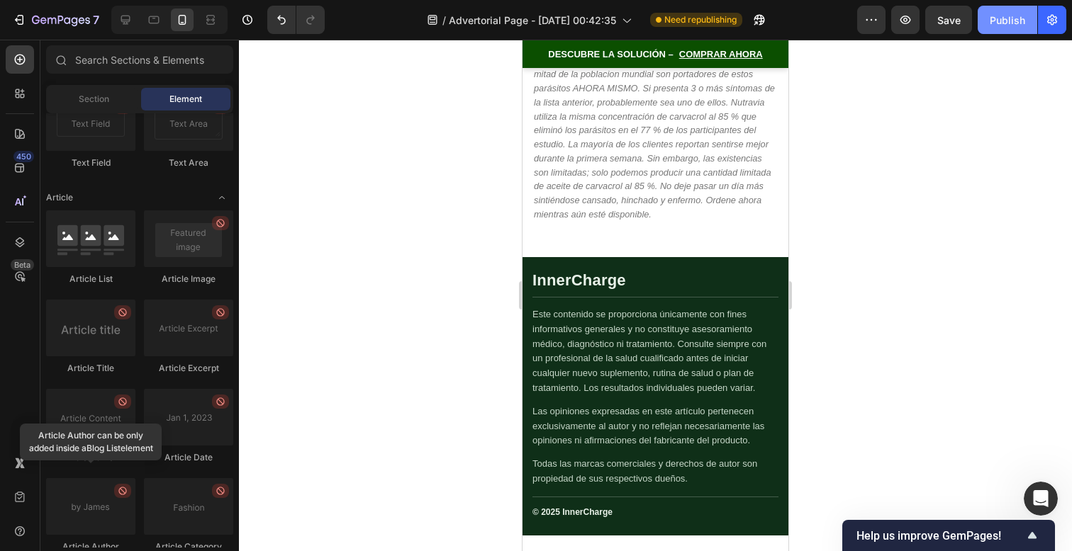
click at [1011, 11] on button "Publish" at bounding box center [1007, 20] width 60 height 28
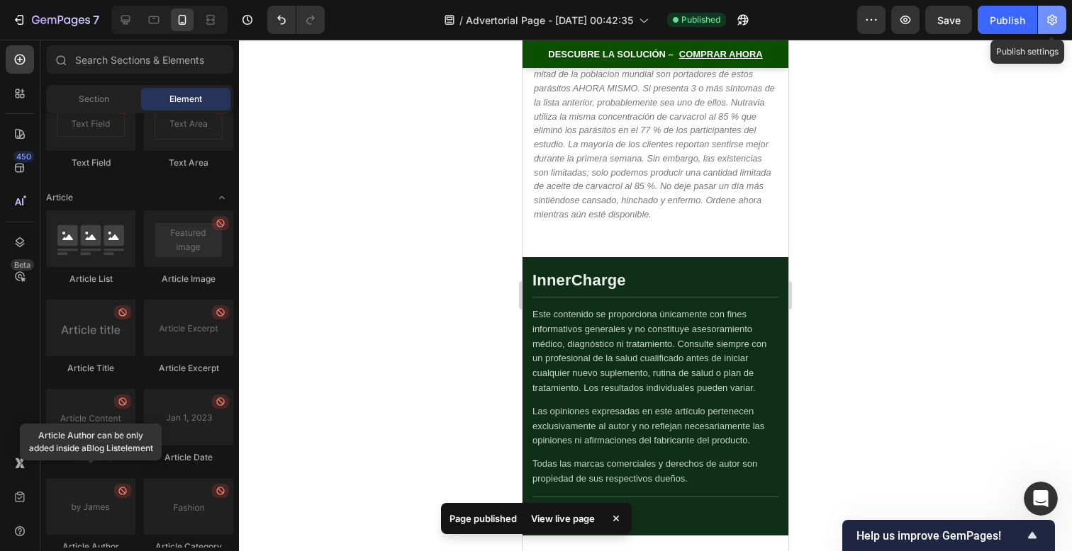
click at [1055, 11] on button "button" at bounding box center [1051, 20] width 28 height 28
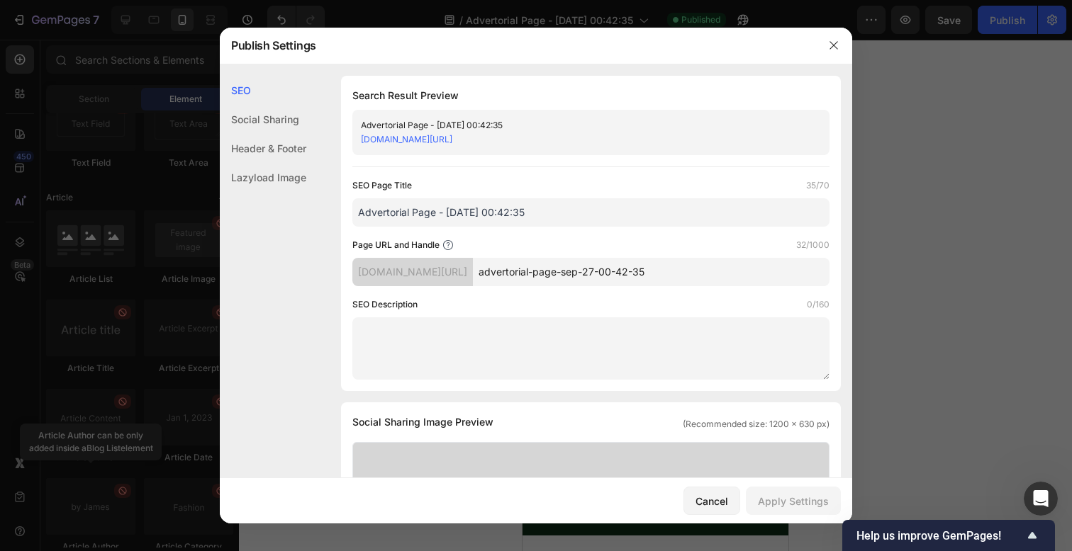
click at [573, 275] on input "advertorial-page-sep-27-00-42-35" at bounding box center [651, 272] width 356 height 28
click at [677, 275] on input "advertorial-page-sep-27-00-42-35" at bounding box center [651, 272] width 356 height 28
click at [716, 273] on input "advertorial-page-sep-27-00-42-35" at bounding box center [651, 272] width 356 height 28
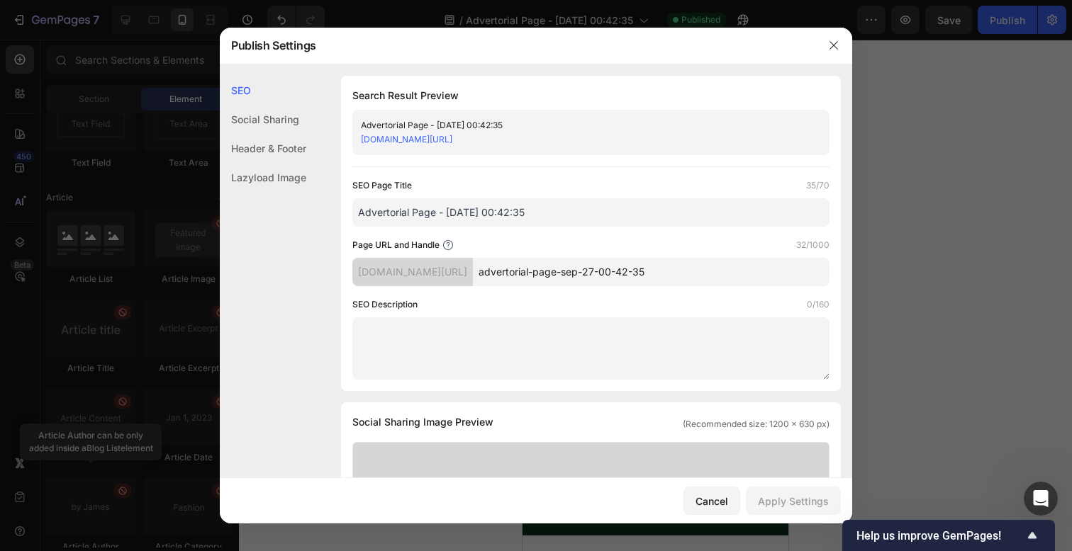
click at [716, 273] on input "advertorial-page-sep-27-00-42-35" at bounding box center [651, 272] width 356 height 28
type input "ADV-1"
click at [795, 508] on button "Apply Settings" at bounding box center [793, 501] width 95 height 28
